Goal: Task Accomplishment & Management: Manage account settings

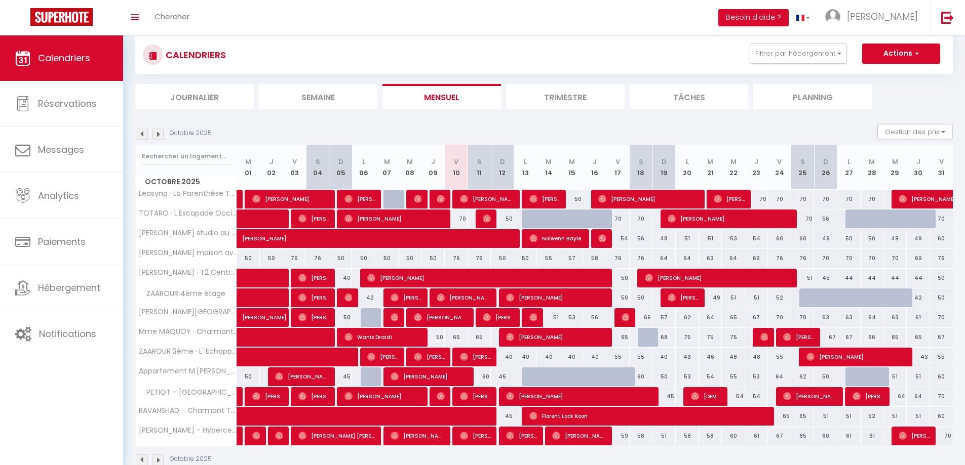
scroll to position [45, 0]
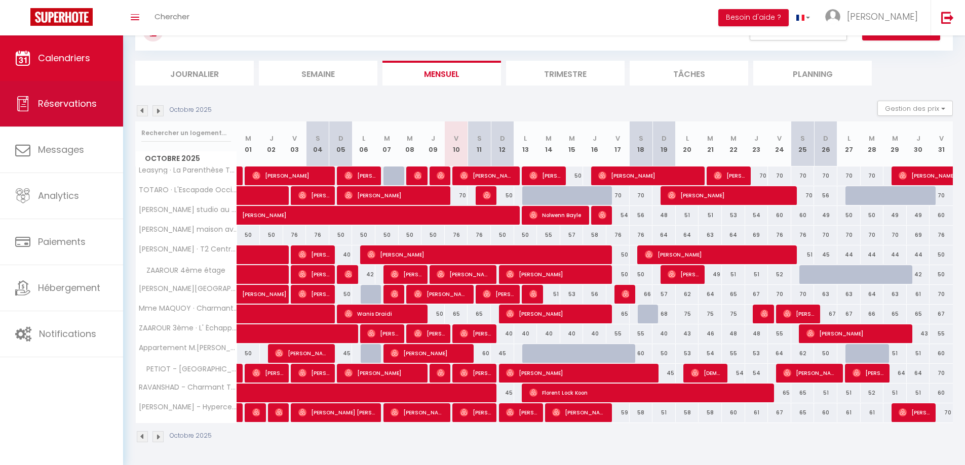
click at [64, 105] on span "Réservations" at bounding box center [67, 103] width 59 height 13
select select "not_cancelled"
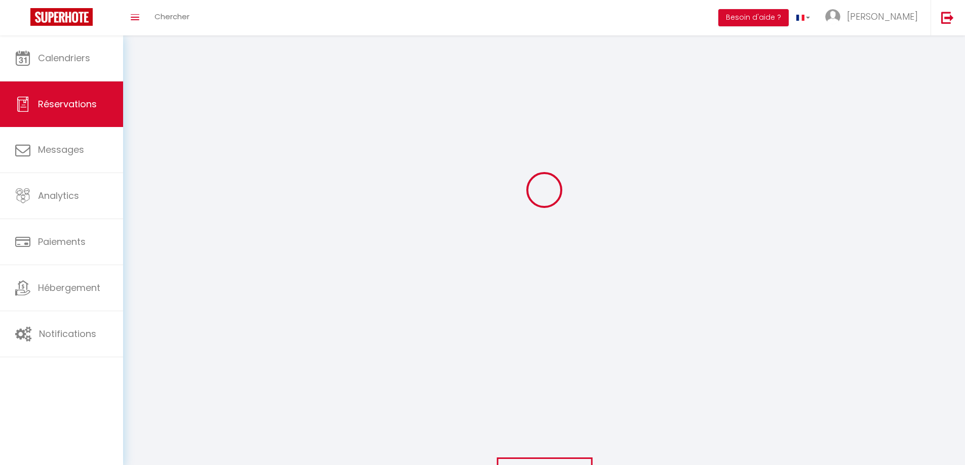
scroll to position [64, 0]
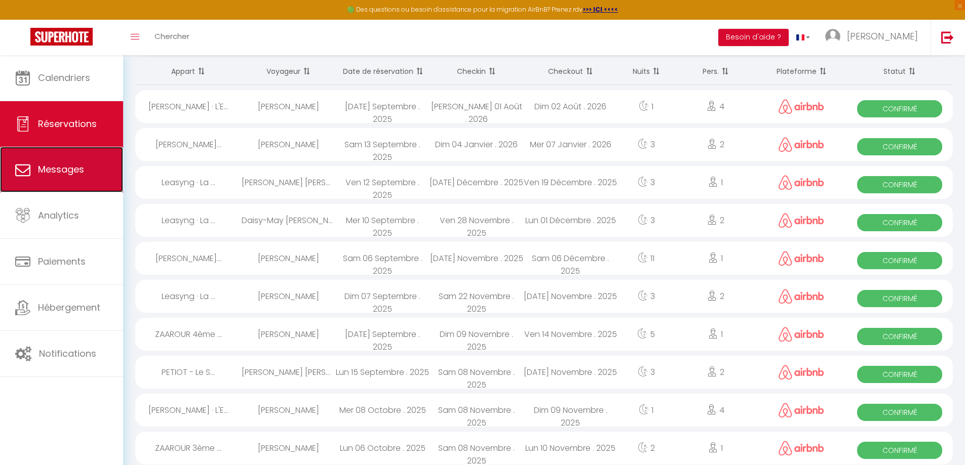
click at [64, 165] on span "Messages" at bounding box center [61, 169] width 46 height 13
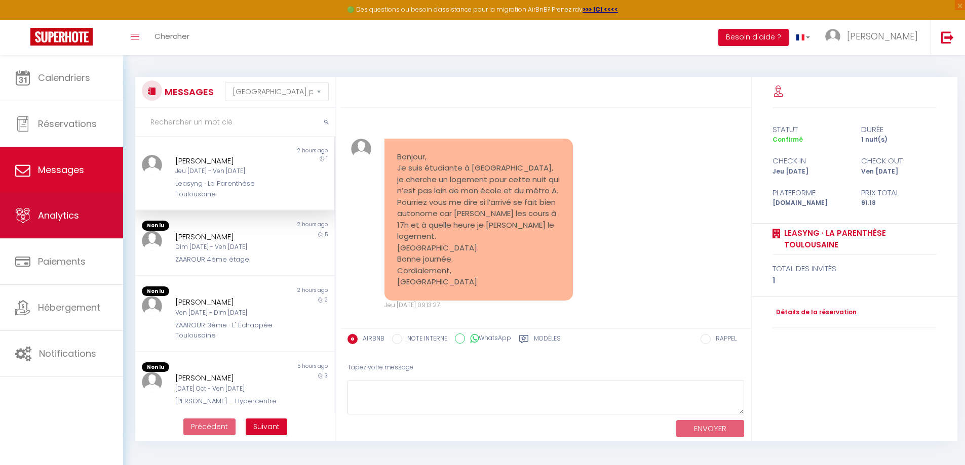
scroll to position [1700, 0]
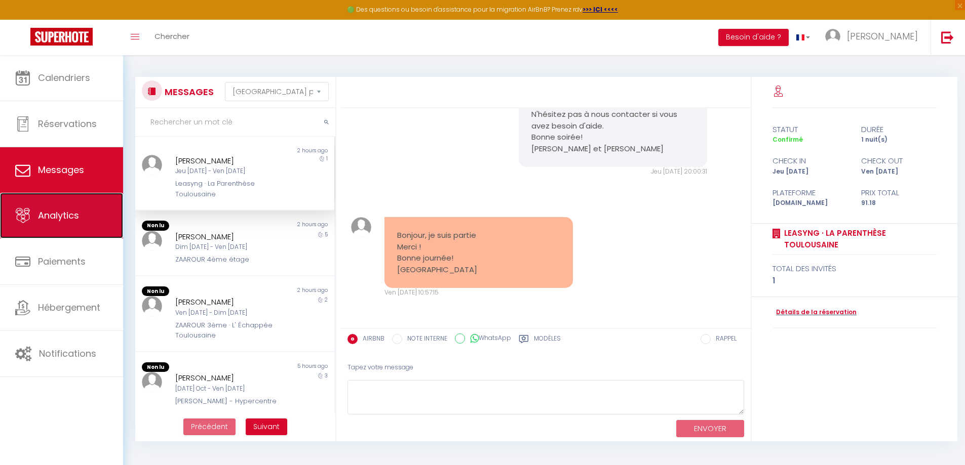
click at [94, 202] on link "Analytics" at bounding box center [61, 216] width 123 height 46
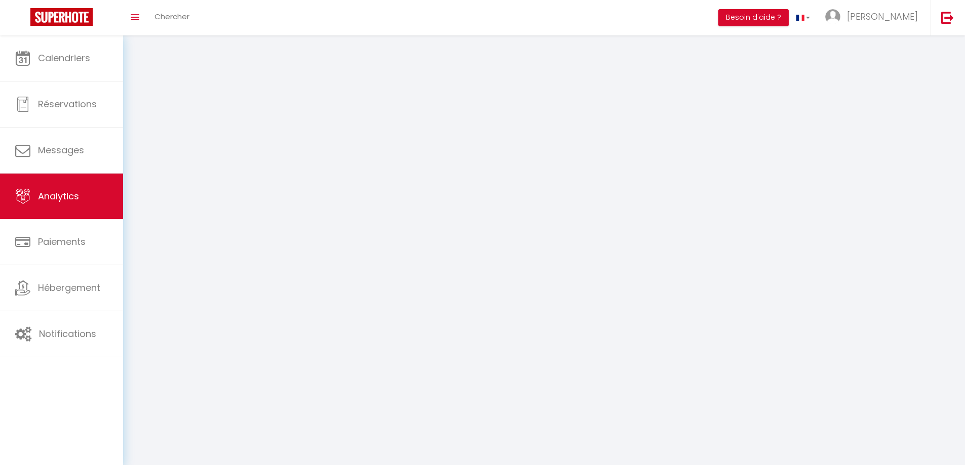
select select "2025"
select select "10"
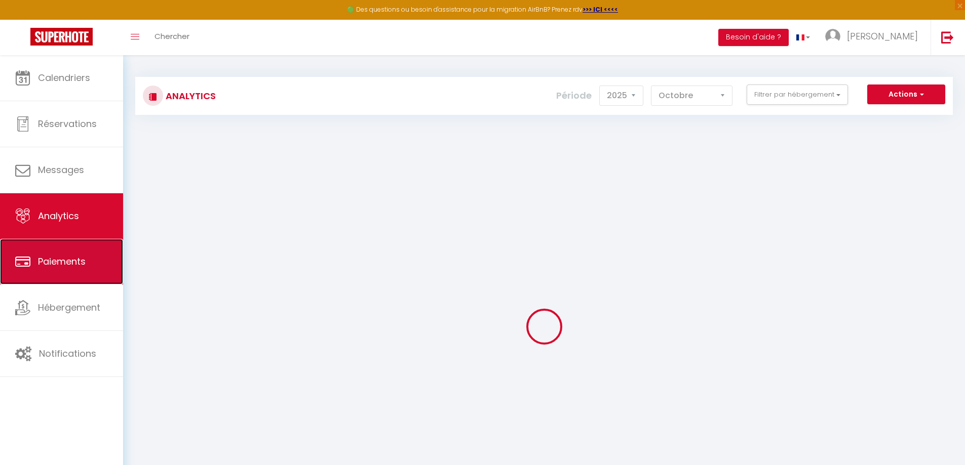
click at [78, 256] on span "Paiements" at bounding box center [62, 261] width 48 height 13
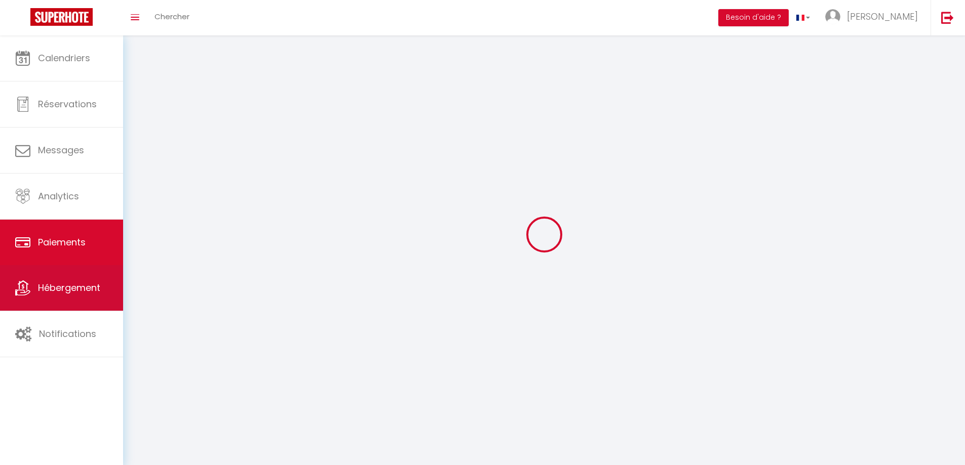
select select "2"
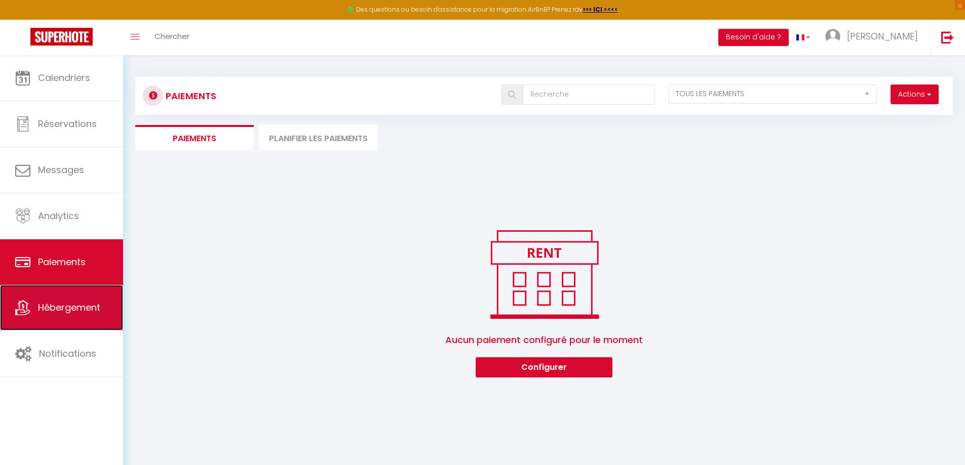
click at [94, 300] on link "Hébergement" at bounding box center [61, 308] width 123 height 46
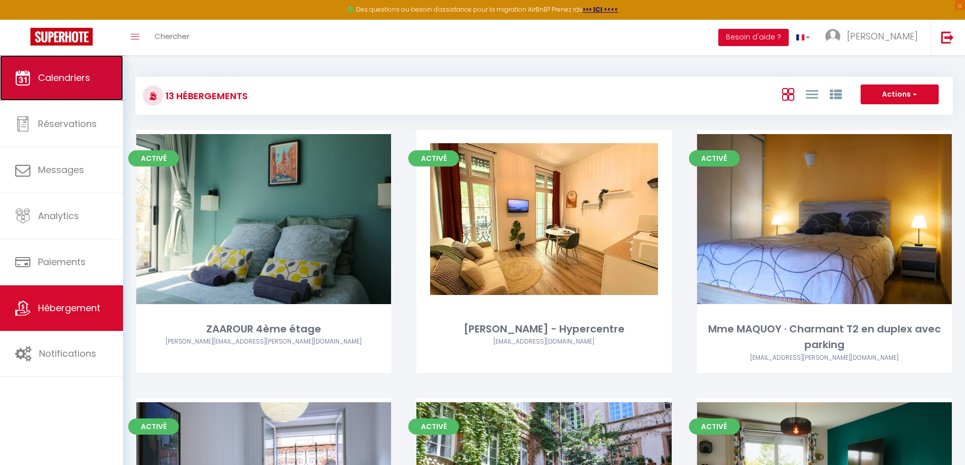
click at [82, 96] on link "Calendriers" at bounding box center [61, 78] width 123 height 46
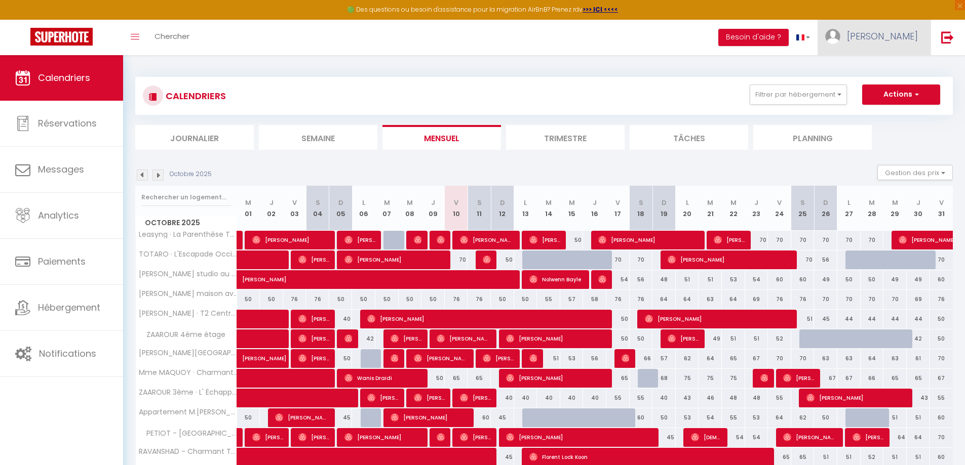
click at [896, 39] on span "[PERSON_NAME]" at bounding box center [882, 36] width 71 height 13
click at [885, 43] on link "[PERSON_NAME]" at bounding box center [873, 37] width 113 height 35
click at [881, 67] on link "Paramètres" at bounding box center [889, 70] width 75 height 17
select select "28"
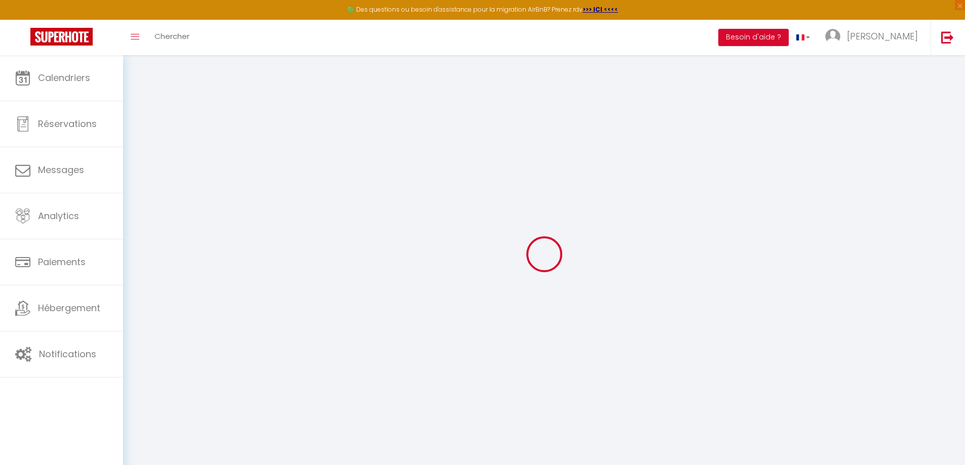
type input "HyvSqj6UGXVDMxFq6tTG5MBSW"
type input "rKsnGPjpBffIKPTPagl0Bm83c"
type input "[URL][DOMAIN_NAME]"
select select "fr"
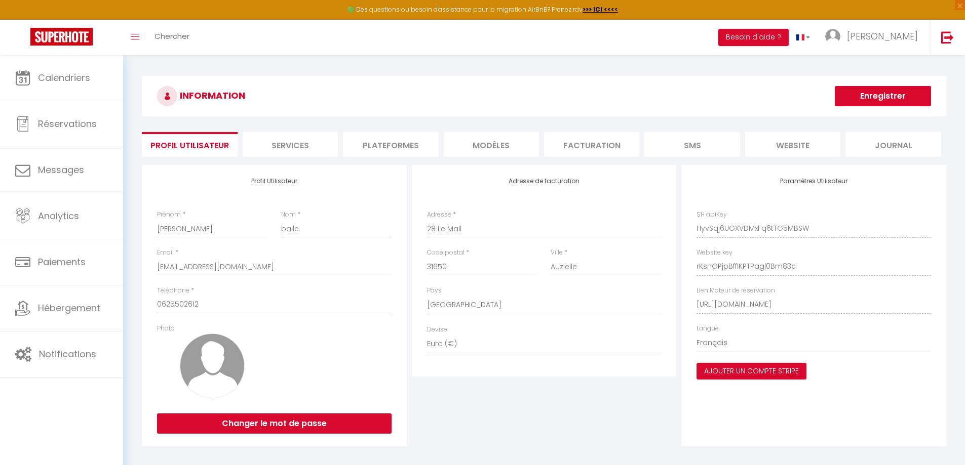
click at [656, 91] on h3 "INFORMATION" at bounding box center [544, 96] width 804 height 41
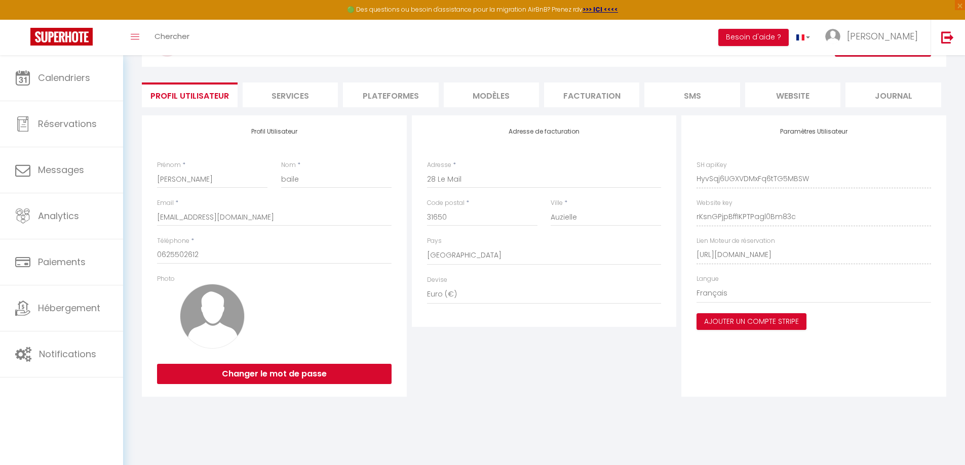
scroll to position [55, 0]
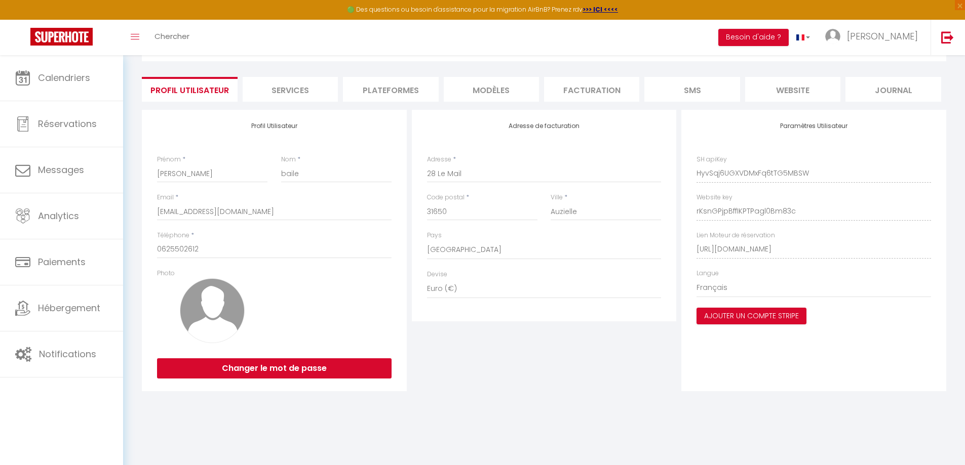
click at [385, 94] on li "Plateformes" at bounding box center [390, 89] width 95 height 25
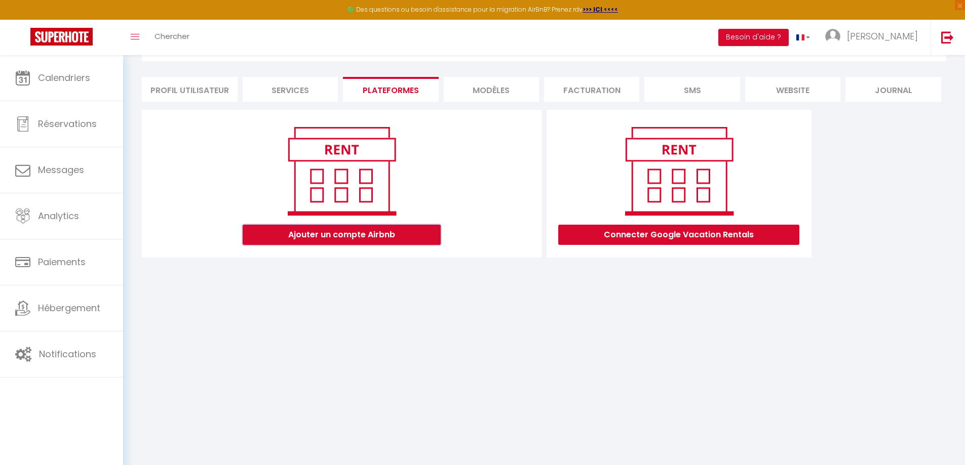
click at [400, 231] on button "Ajouter un compte Airbnb" at bounding box center [342, 235] width 198 height 20
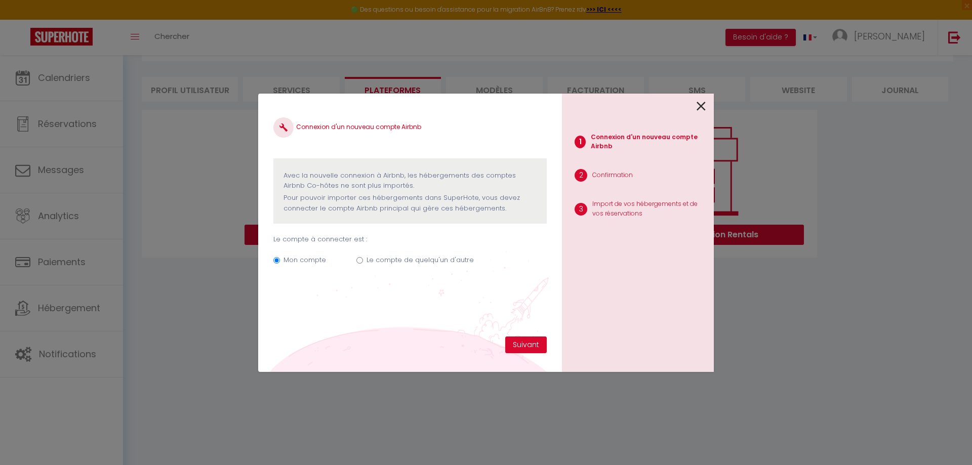
click at [699, 102] on icon at bounding box center [701, 106] width 9 height 15
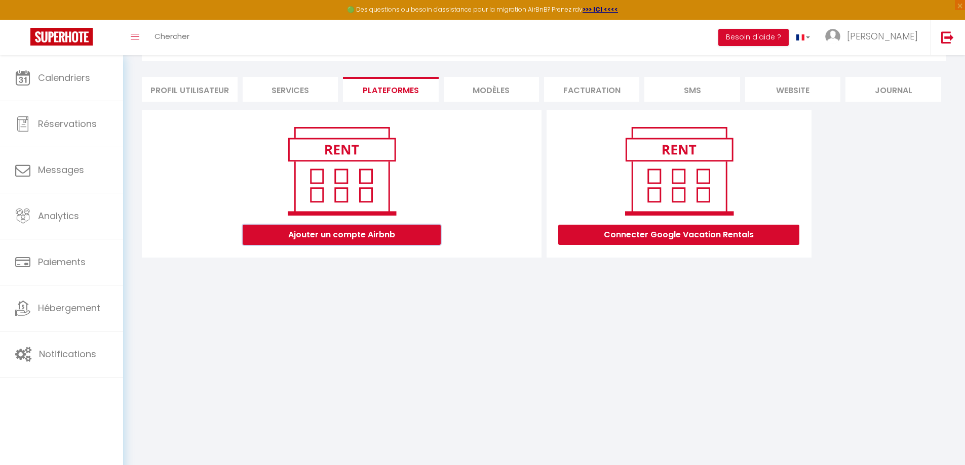
click at [395, 231] on button "Ajouter un compte Airbnb" at bounding box center [342, 235] width 198 height 20
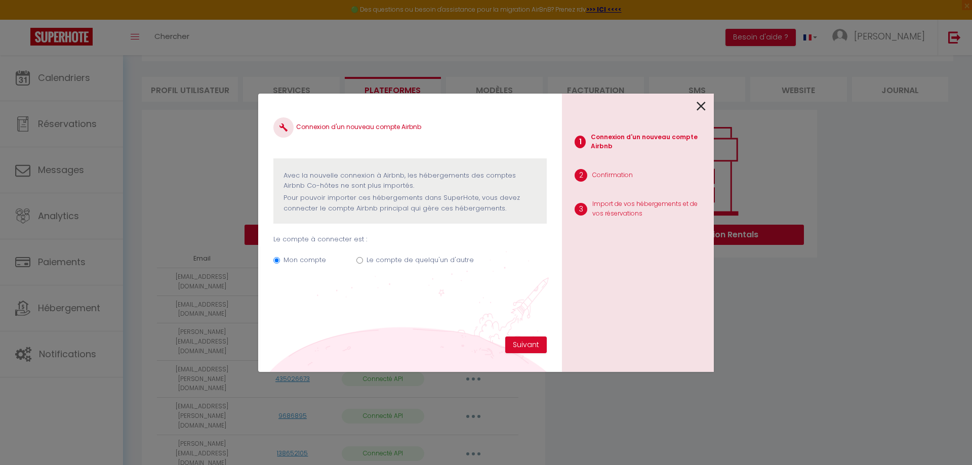
click at [704, 104] on icon at bounding box center [701, 106] width 9 height 15
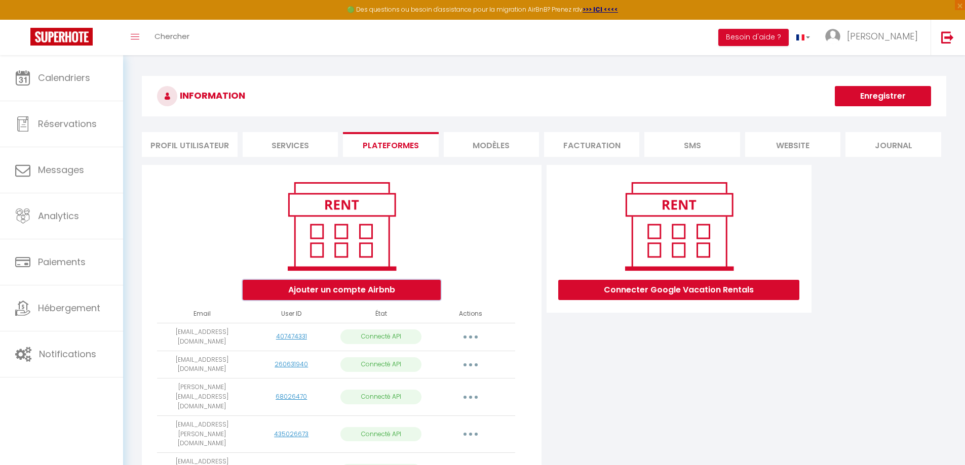
click at [379, 287] on button "Ajouter un compte Airbnb" at bounding box center [342, 290] width 198 height 20
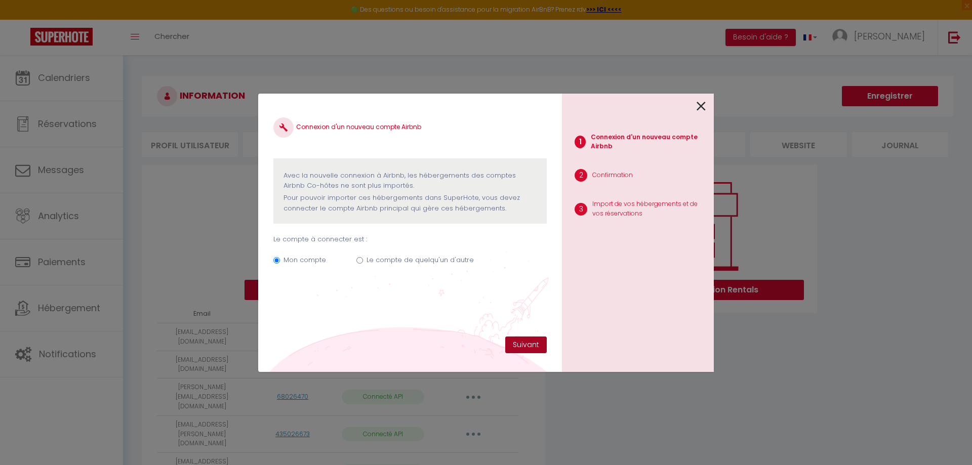
click at [529, 341] on button "Suivant" at bounding box center [526, 345] width 42 height 17
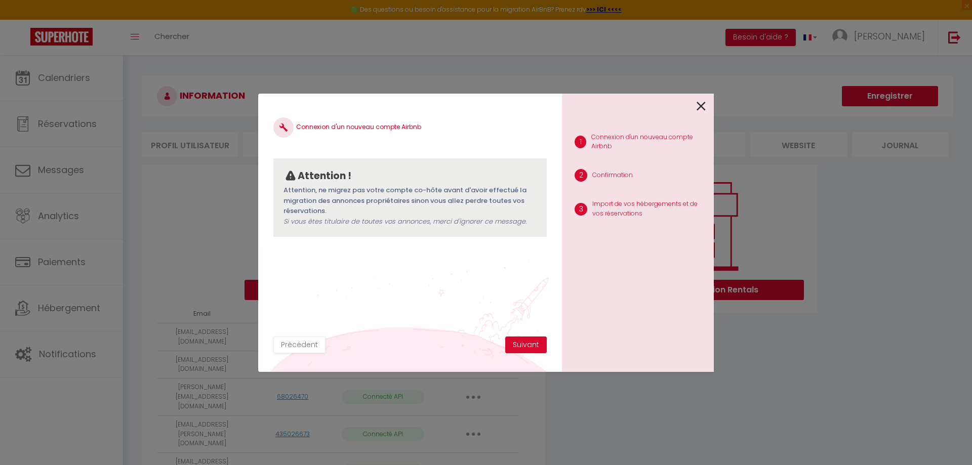
click at [705, 108] on icon at bounding box center [701, 106] width 9 height 15
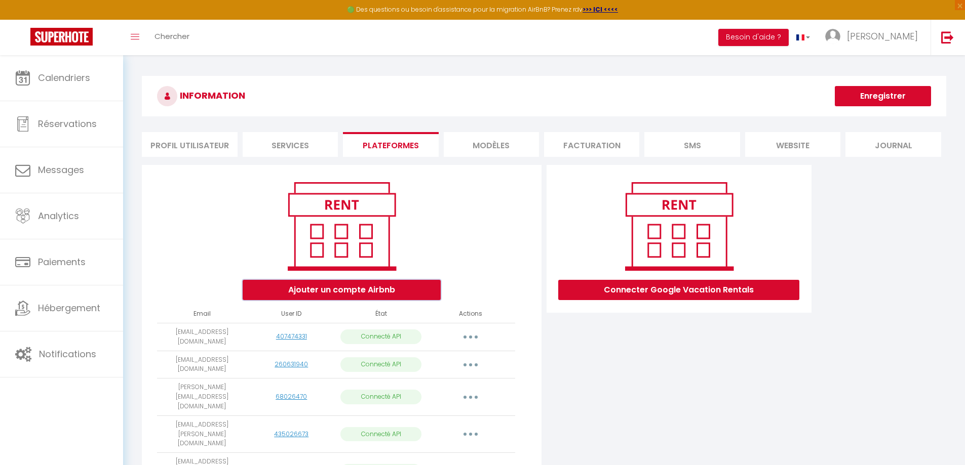
click at [363, 290] on button "Ajouter un compte Airbnb" at bounding box center [342, 290] width 198 height 20
